Goal: Information Seeking & Learning: Learn about a topic

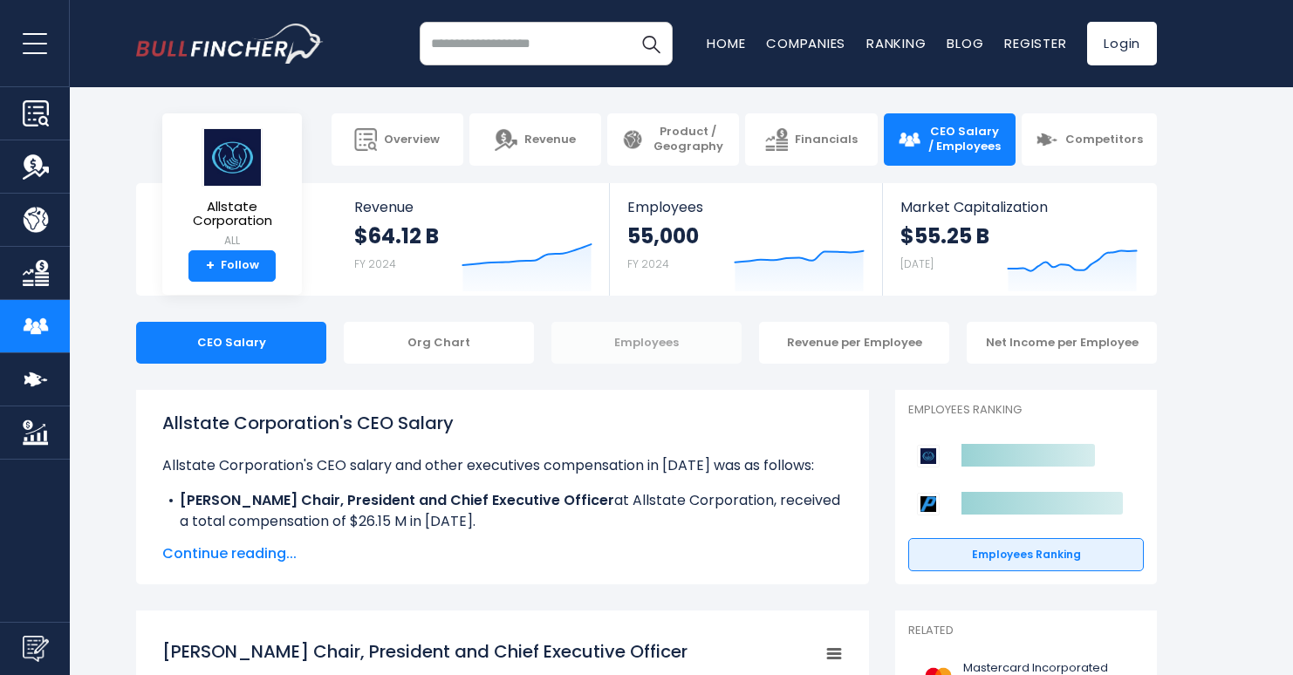
click at [648, 338] on div "Employees" at bounding box center [647, 343] width 190 height 42
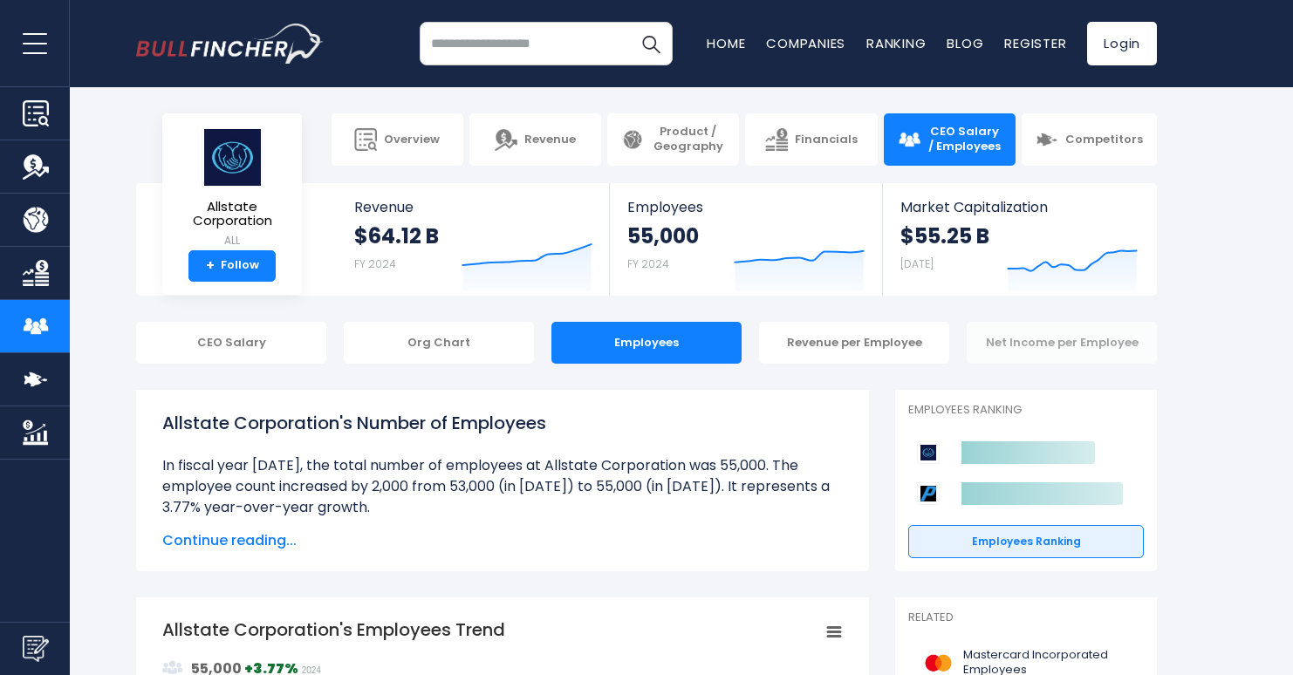
click at [1049, 344] on div "Net Income per Employee" at bounding box center [1062, 343] width 190 height 42
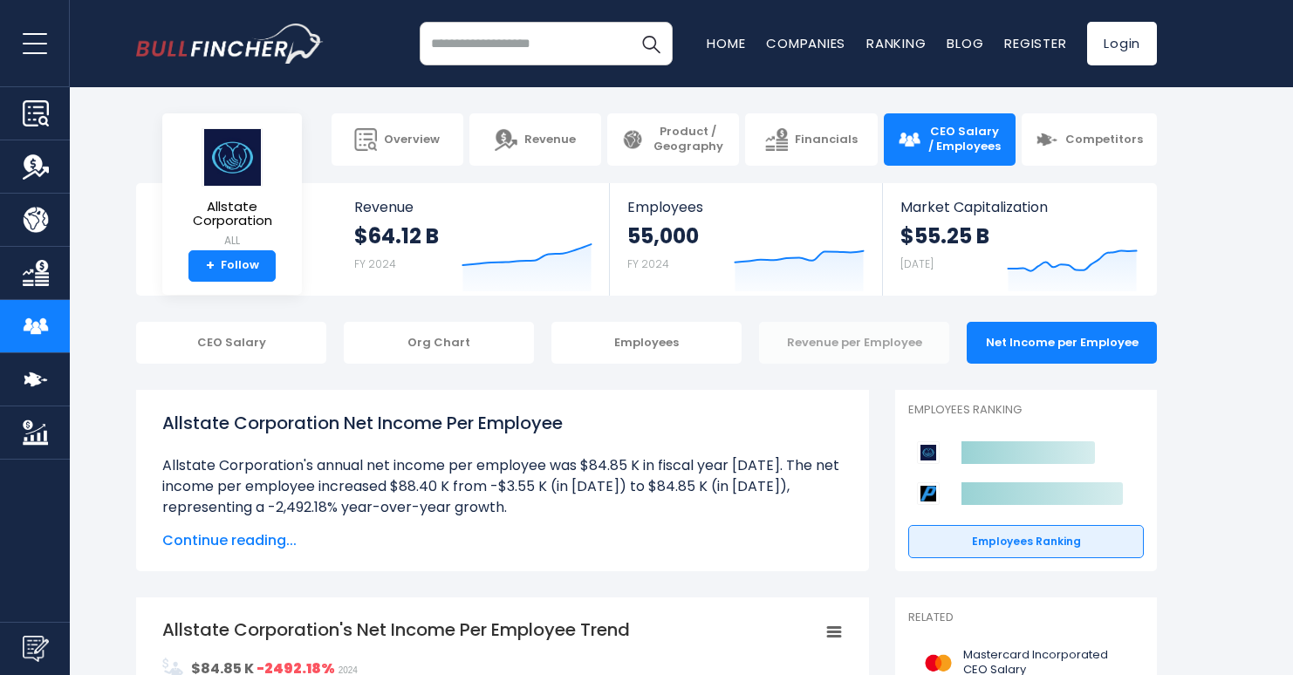
click at [845, 348] on div "Revenue per Employee" at bounding box center [854, 343] width 190 height 42
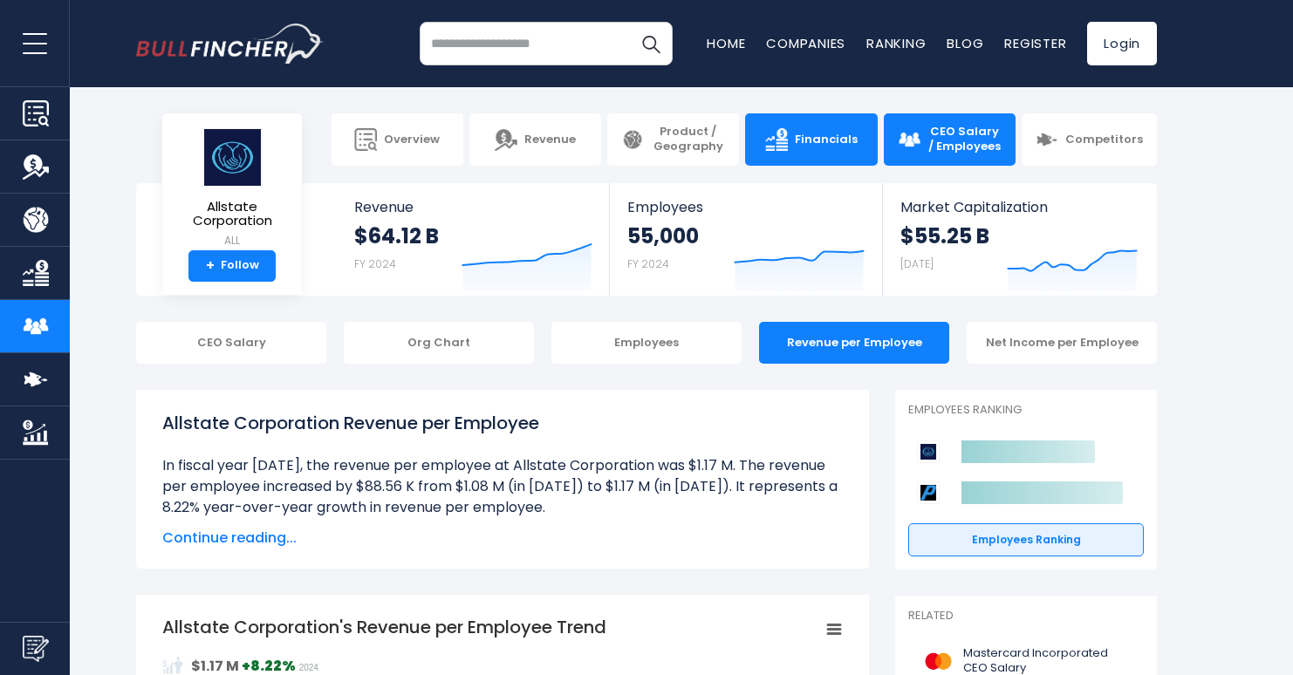
click at [805, 138] on span "Financials" at bounding box center [826, 140] width 63 height 15
